Goal: Task Accomplishment & Management: Manage account settings

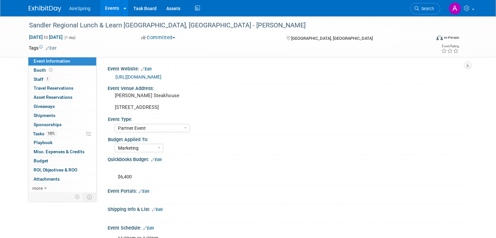
select select "Partner Event"
select select "Marketing"
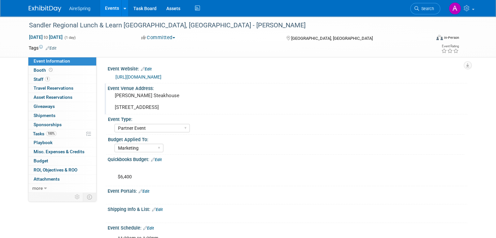
click at [138, 112] on div "Event Venue Address: Mastro's Steakhouse 3965 New Bond Street Columbus, OH 43219" at bounding box center [286, 98] width 362 height 31
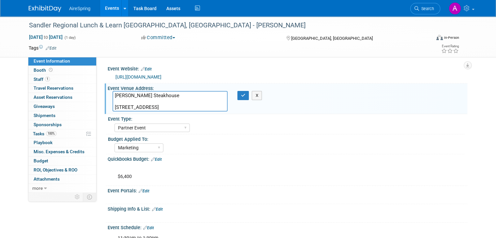
drag, startPoint x: 206, startPoint y: 107, endPoint x: 108, endPoint y: 110, distance: 98.1
click at [112, 110] on textarea "Mastro's Steakhouse 3965 New Bond Street Columbus, OH 43219" at bounding box center [169, 101] width 115 height 21
click at [241, 95] on icon "button" at bounding box center [243, 95] width 5 height 4
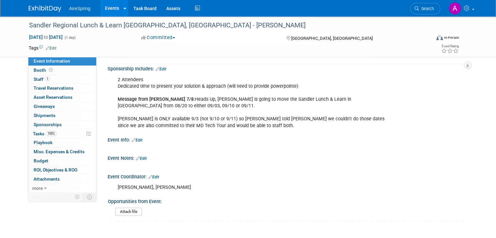
scroll to position [261, 0]
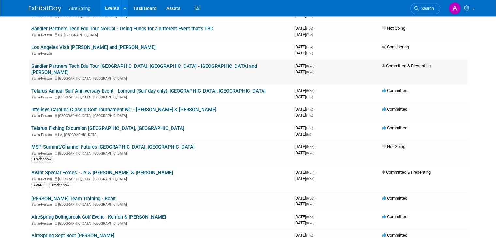
scroll to position [293, 0]
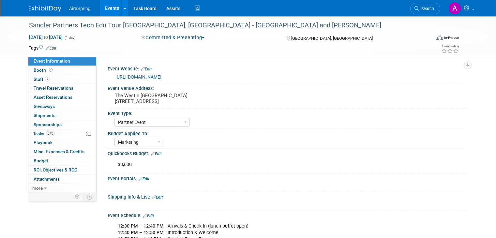
select select "Partner Event"
select select "Marketing"
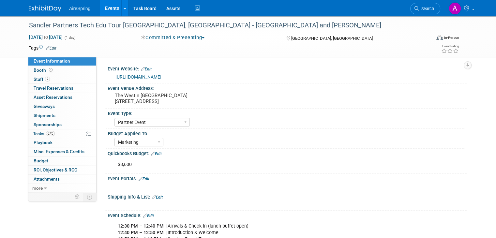
click at [112, 7] on link "Events" at bounding box center [112, 8] width 24 height 16
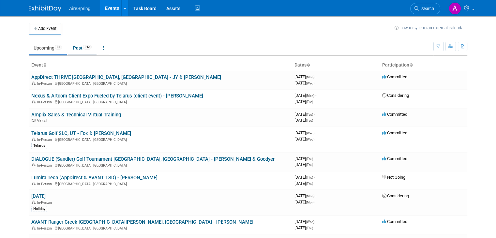
click at [77, 50] on link "Past 942" at bounding box center [82, 48] width 28 height 12
